Goal: Task Accomplishment & Management: Complete application form

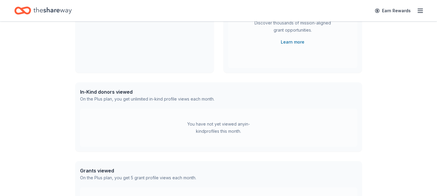
scroll to position [107, 0]
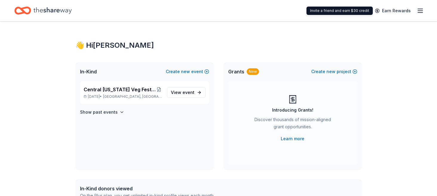
click at [413, 13] on link "Earn Rewards" at bounding box center [392, 10] width 43 height 11
click at [422, 8] on icon "button" at bounding box center [420, 10] width 7 height 7
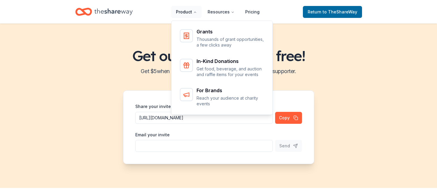
click at [186, 12] on button "Product" at bounding box center [186, 12] width 30 height 12
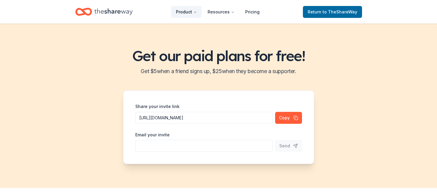
click at [186, 12] on button "Product" at bounding box center [186, 12] width 30 height 12
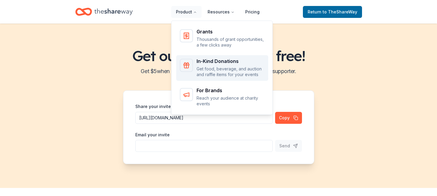
click at [209, 62] on div "In-Kind Donations" at bounding box center [231, 61] width 68 height 5
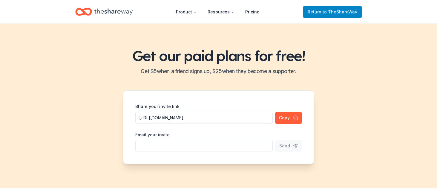
click at [345, 14] on span "Return to TheShareWay" at bounding box center [333, 11] width 50 height 7
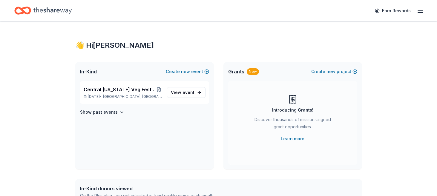
click at [422, 8] on icon "button" at bounding box center [420, 10] width 7 height 7
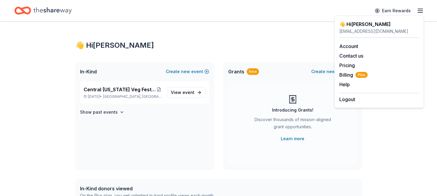
click at [243, 50] on div "👋 Hi Elaine In-Kind Create new event Central Florida Veg Fest Animal Haven Sile…" at bounding box center [219, 190] width 306 height 337
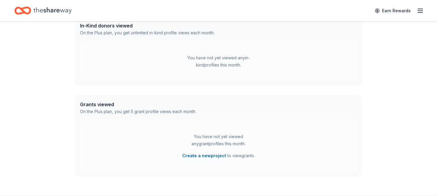
scroll to position [205, 0]
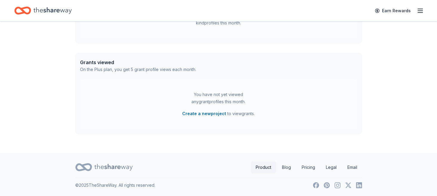
click at [259, 166] on link "Product" at bounding box center [263, 168] width 25 height 12
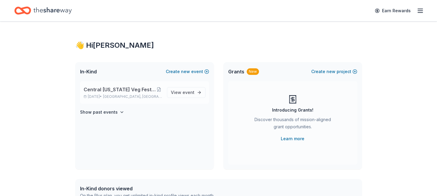
click at [108, 89] on span "Central Florida Veg Fest Animal Haven Silent Auction" at bounding box center [120, 89] width 72 height 7
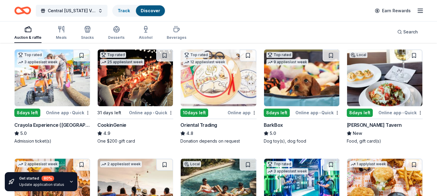
scroll to position [70, 0]
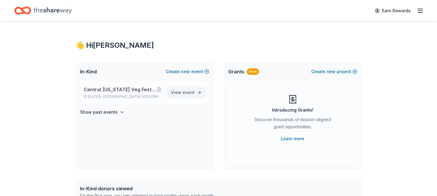
click at [189, 94] on span "event" at bounding box center [189, 92] width 12 height 5
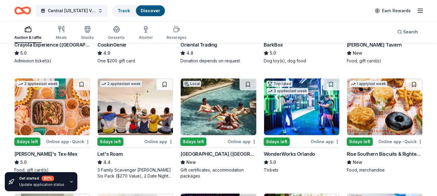
scroll to position [165, 0]
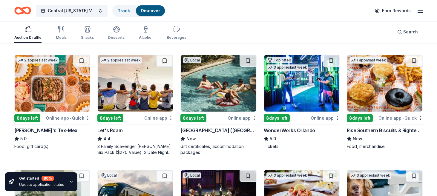
click at [63, 119] on div "Online app • Quick" at bounding box center [68, 117] width 44 height 7
click at [327, 118] on div "Online app" at bounding box center [325, 117] width 29 height 7
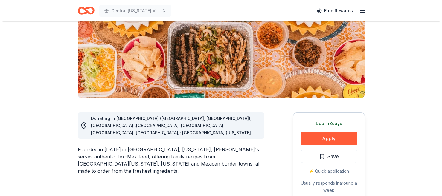
scroll to position [128, 0]
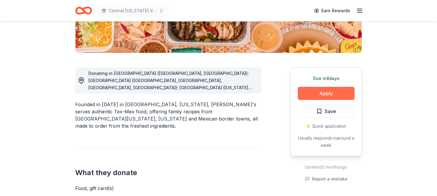
click at [329, 93] on button "Apply" at bounding box center [326, 93] width 57 height 13
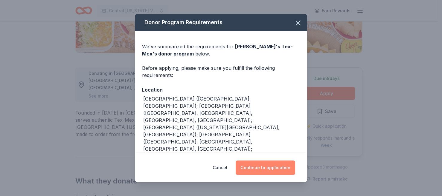
click at [278, 165] on button "Continue to application" at bounding box center [264, 168] width 59 height 14
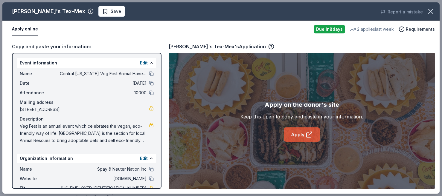
click at [297, 138] on link "Apply" at bounding box center [302, 135] width 36 height 14
click at [300, 135] on link "Apply" at bounding box center [302, 135] width 36 height 14
click at [423, 28] on span "Requirements" at bounding box center [419, 29] width 29 height 7
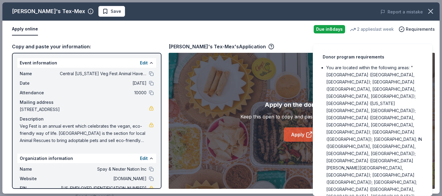
click at [297, 142] on link "Apply" at bounding box center [302, 135] width 36 height 14
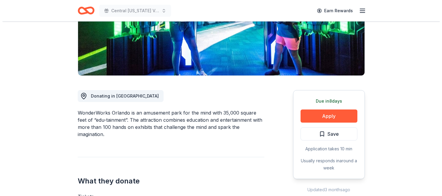
scroll to position [118, 0]
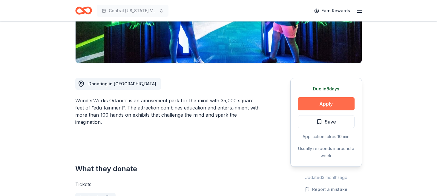
click at [335, 103] on button "Apply" at bounding box center [326, 103] width 57 height 13
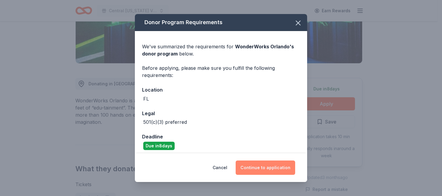
click at [252, 162] on button "Continue to application" at bounding box center [264, 168] width 59 height 14
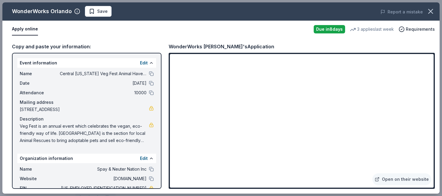
drag, startPoint x: 20, startPoint y: 75, endPoint x: 111, endPoint y: 85, distance: 92.2
click at [111, 85] on div "Name Central Florida Veg Fest Animal Haven Silent Auction Date 10/25/25 Attenda…" at bounding box center [86, 107] width 139 height 79
click at [145, 141] on div "Veg Fest is an annual event which celebrates the vegan, eco-friendly way of lif…" at bounding box center [87, 134] width 134 height 22
click at [142, 143] on span "Veg Fest is an annual event which celebrates the vegan, eco-friendly way of lif…" at bounding box center [84, 134] width 129 height 22
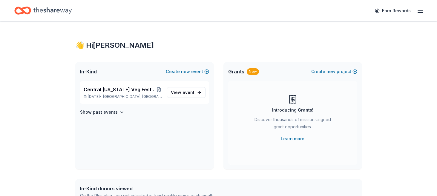
scroll to position [25, 0]
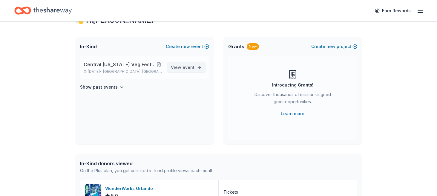
click at [186, 66] on span "event" at bounding box center [189, 67] width 12 height 5
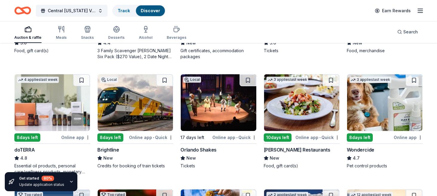
scroll to position [266, 0]
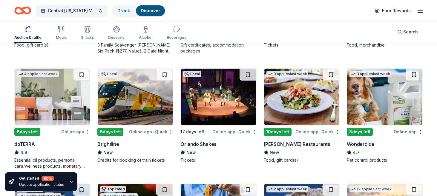
click at [69, 132] on div "Online app" at bounding box center [75, 131] width 29 height 7
click at [192, 145] on div "Orlando Shakes" at bounding box center [198, 144] width 36 height 7
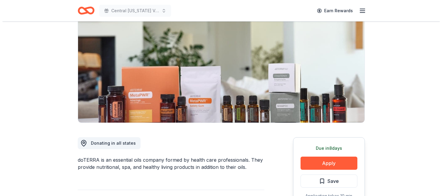
scroll to position [137, 0]
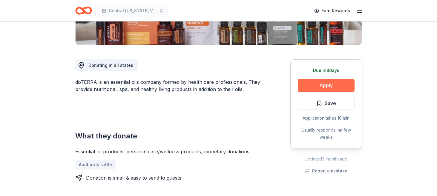
click at [320, 87] on button "Apply" at bounding box center [326, 85] width 57 height 13
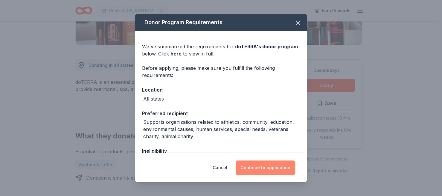
click at [275, 163] on button "Continue to application" at bounding box center [264, 168] width 59 height 14
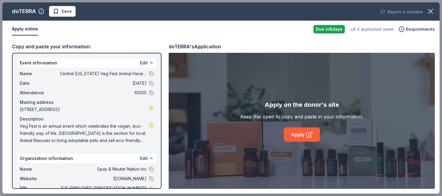
click at [143, 142] on span "Veg Fest is an annual event which celebrates the vegan, eco-friendly way of lif…" at bounding box center [84, 134] width 129 height 22
click at [303, 134] on link "Apply" at bounding box center [302, 135] width 36 height 14
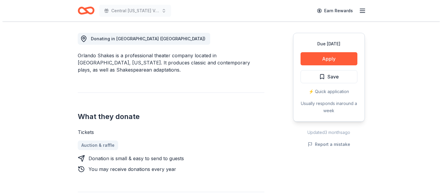
scroll to position [166, 0]
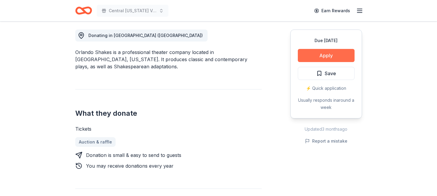
click at [327, 53] on button "Apply" at bounding box center [326, 55] width 57 height 13
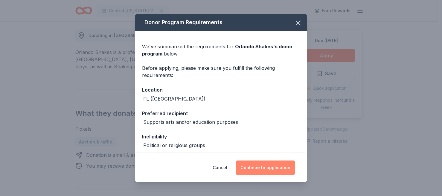
click at [255, 168] on button "Continue to application" at bounding box center [264, 168] width 59 height 14
